Goal: Entertainment & Leisure: Consume media (video, audio)

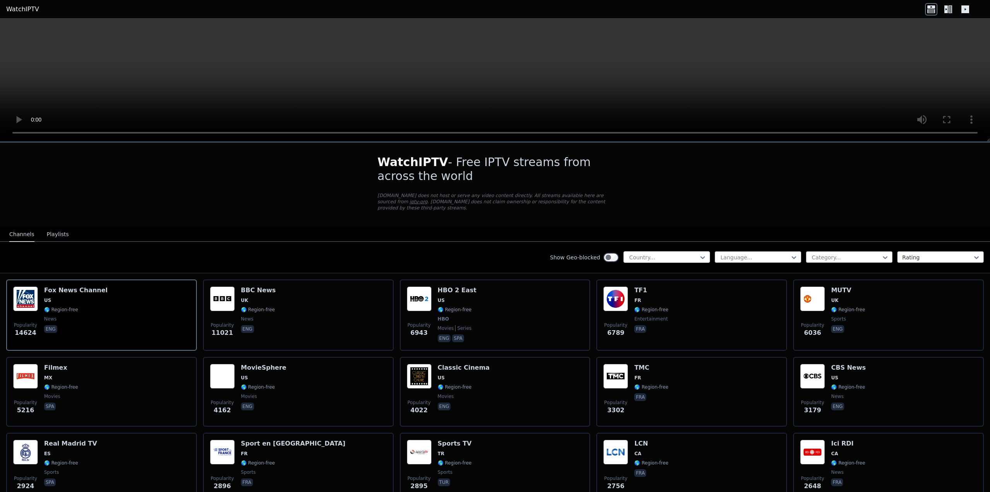
click at [652, 253] on div at bounding box center [664, 257] width 70 height 8
type input "*****"
click at [633, 267] on div "India" at bounding box center [667, 274] width 87 height 14
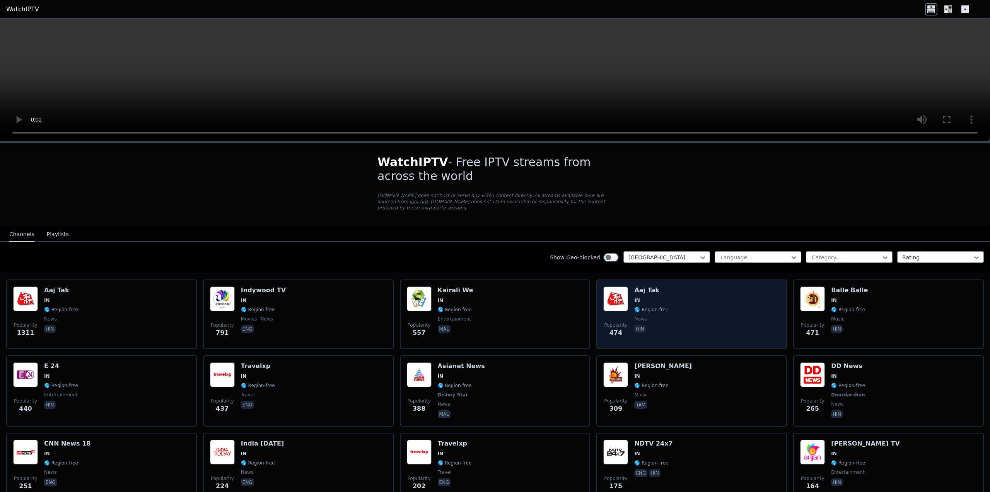
click at [643, 287] on h6 "Aaj Tak" at bounding box center [651, 290] width 34 height 8
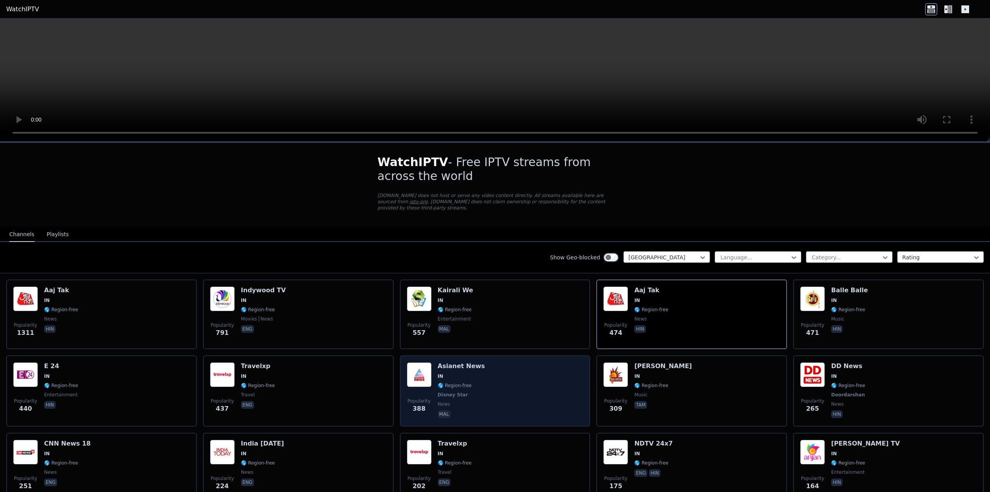
click at [457, 362] on h6 "Asianet News" at bounding box center [461, 366] width 47 height 8
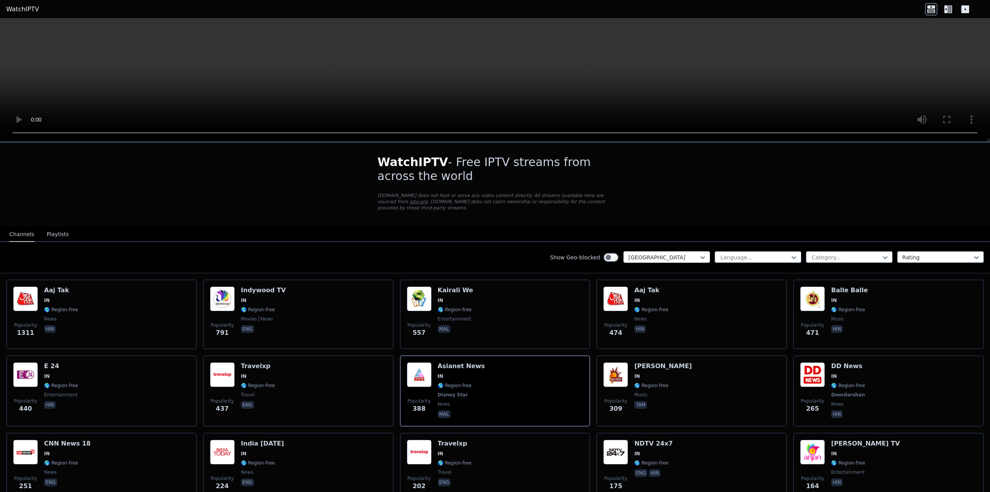
click at [646, 253] on div at bounding box center [664, 257] width 70 height 8
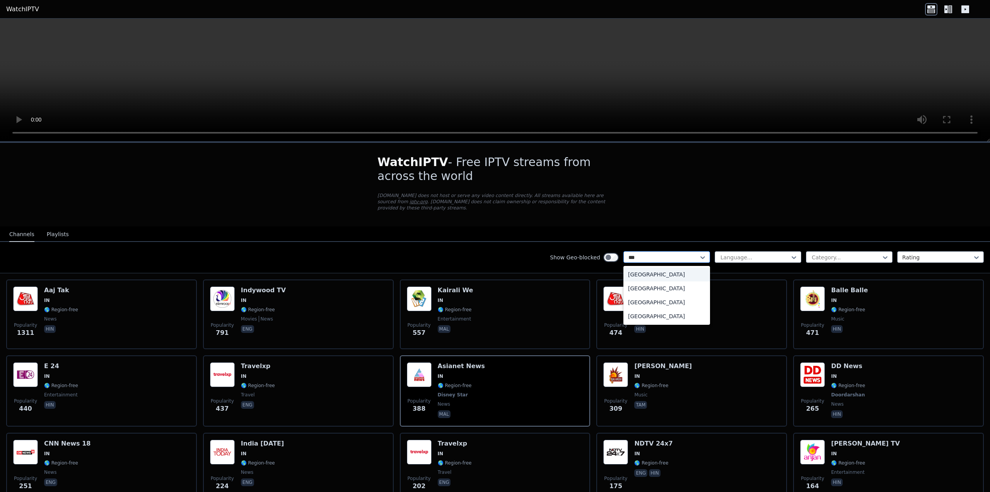
type input "****"
click at [637, 267] on div "Germany" at bounding box center [667, 274] width 87 height 14
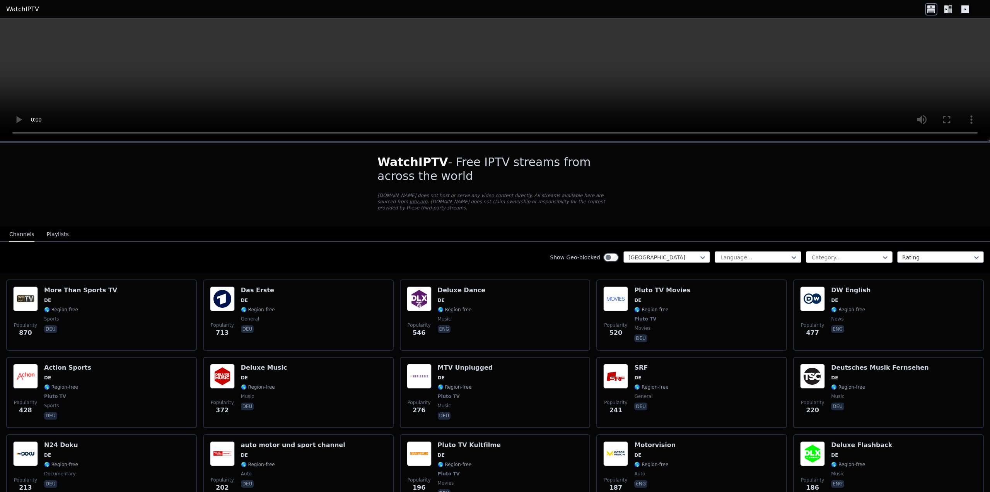
click at [843, 253] on div at bounding box center [846, 257] width 70 height 8
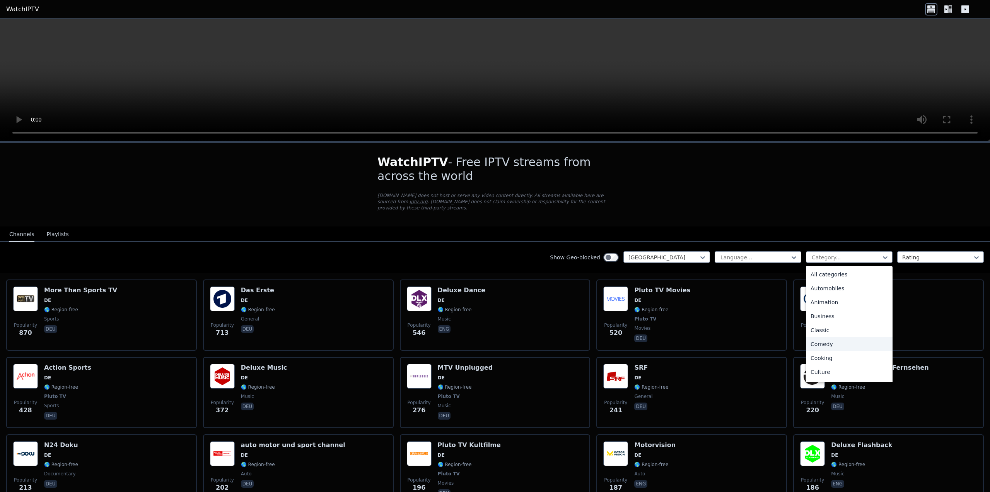
type input "*"
click at [815, 367] on div "Sports" at bounding box center [849, 373] width 87 height 14
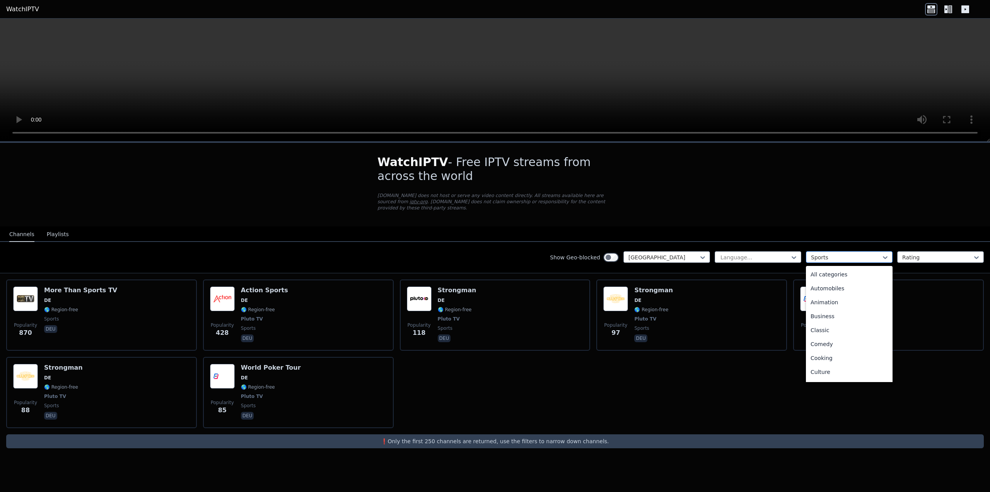
click at [821, 253] on div at bounding box center [846, 257] width 70 height 8
click at [824, 269] on div "All categories" at bounding box center [849, 274] width 87 height 14
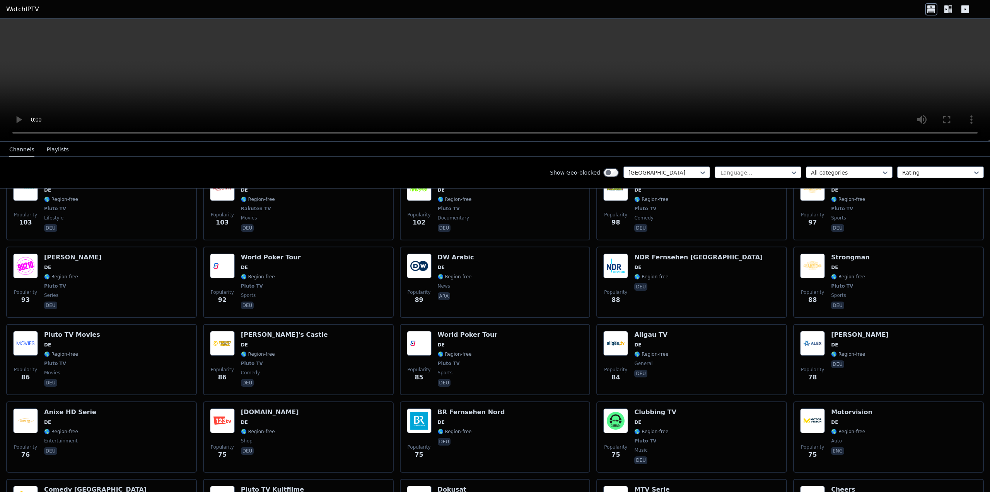
scroll to position [542, 0]
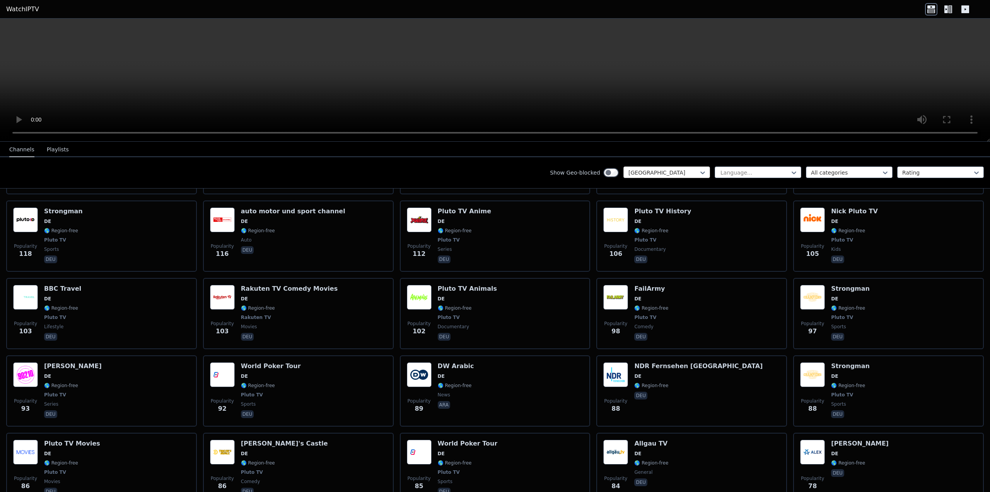
click at [651, 171] on div at bounding box center [664, 173] width 70 height 8
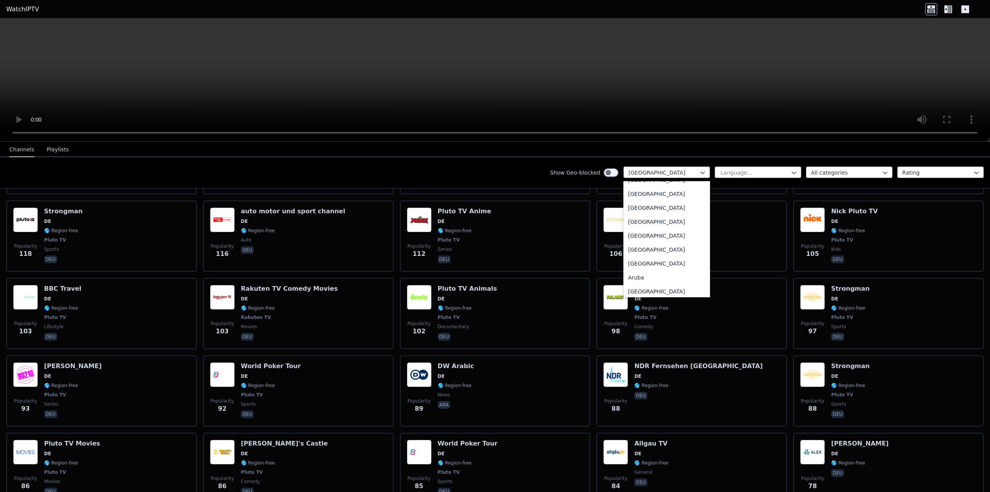
scroll to position [0, 0]
click at [636, 187] on div "All countries" at bounding box center [667, 190] width 87 height 14
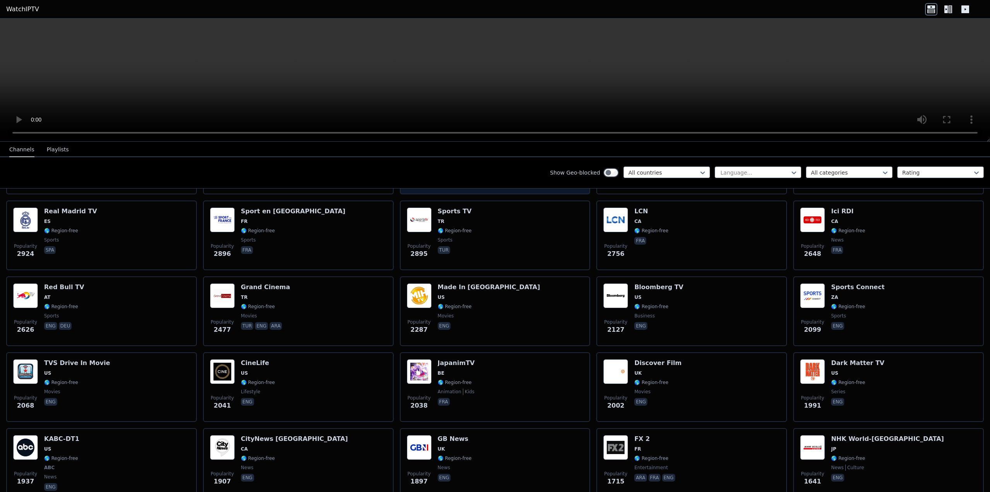
scroll to position [464, 0]
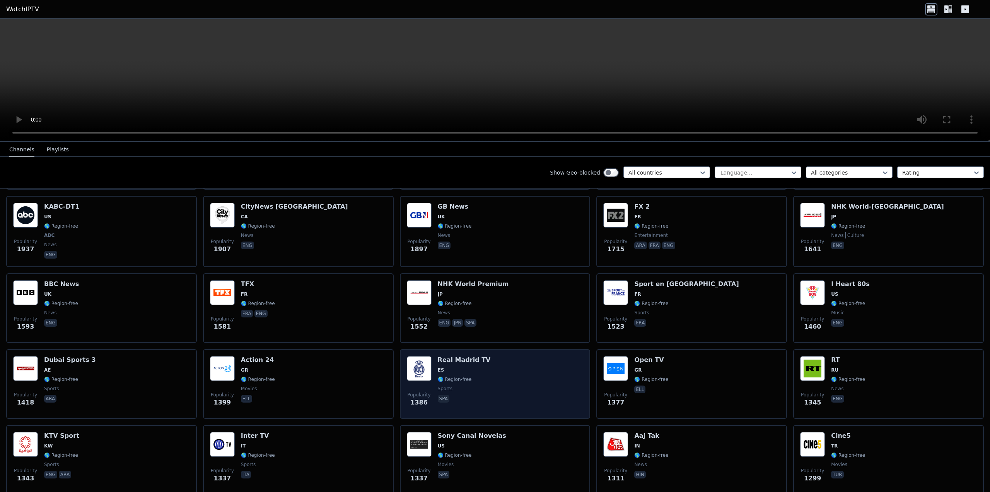
click at [462, 356] on h6 "Real Madrid TV" at bounding box center [464, 360] width 53 height 8
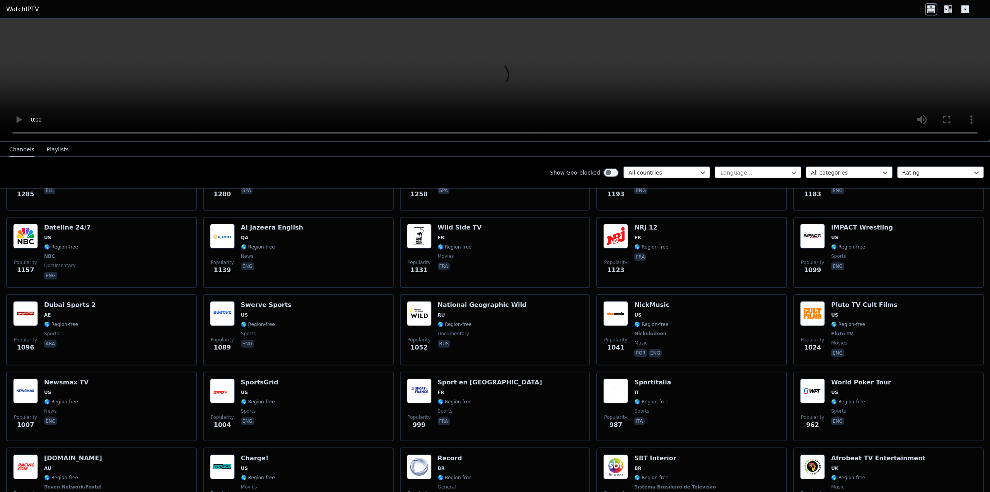
scroll to position [967, 0]
